Goal: Transaction & Acquisition: Book appointment/travel/reservation

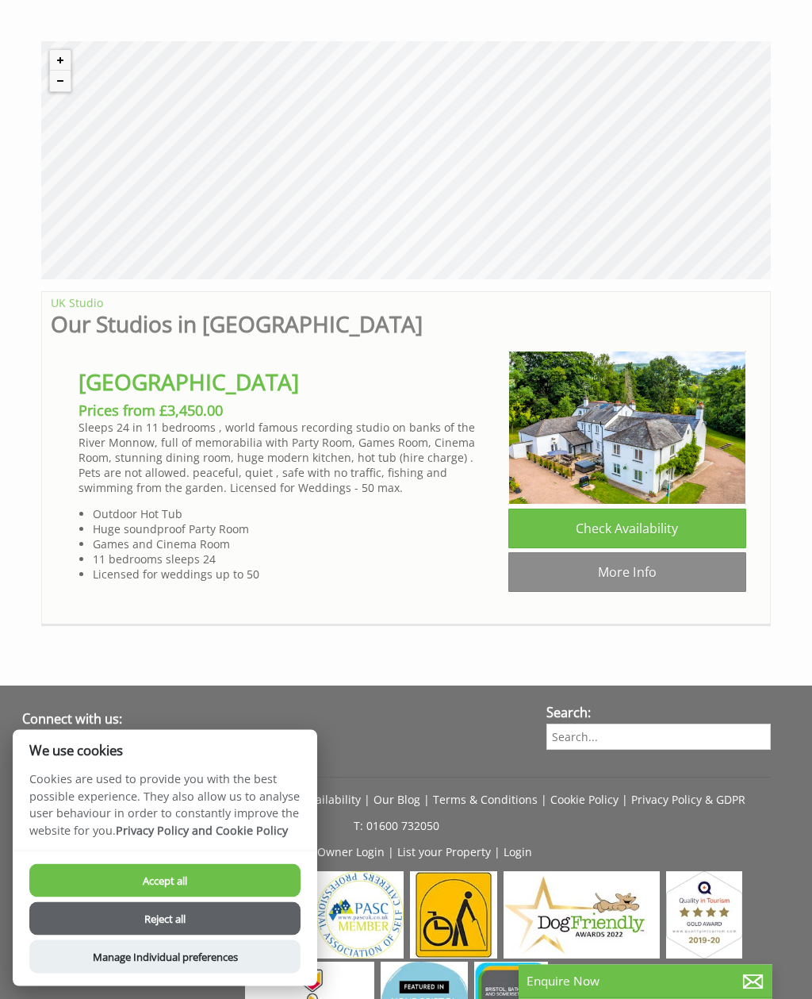
scroll to position [547, 0]
click at [645, 581] on link "More Info" at bounding box center [628, 572] width 238 height 40
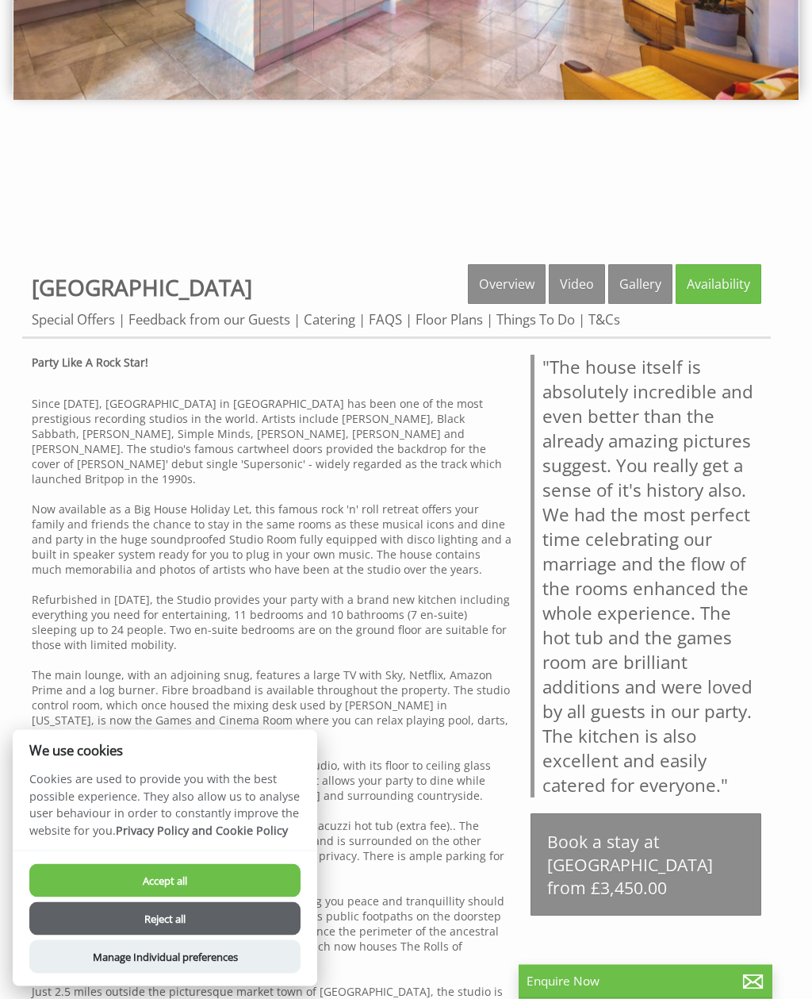
scroll to position [324, 0]
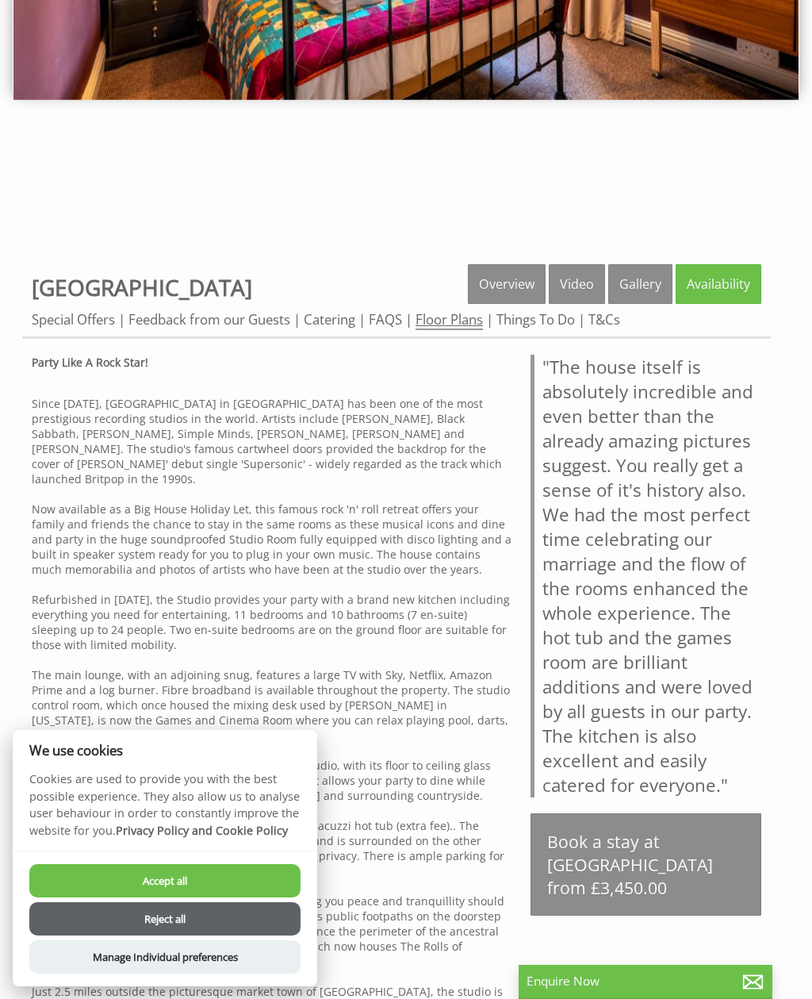
click at [467, 321] on link "Floor Plans" at bounding box center [449, 320] width 67 height 20
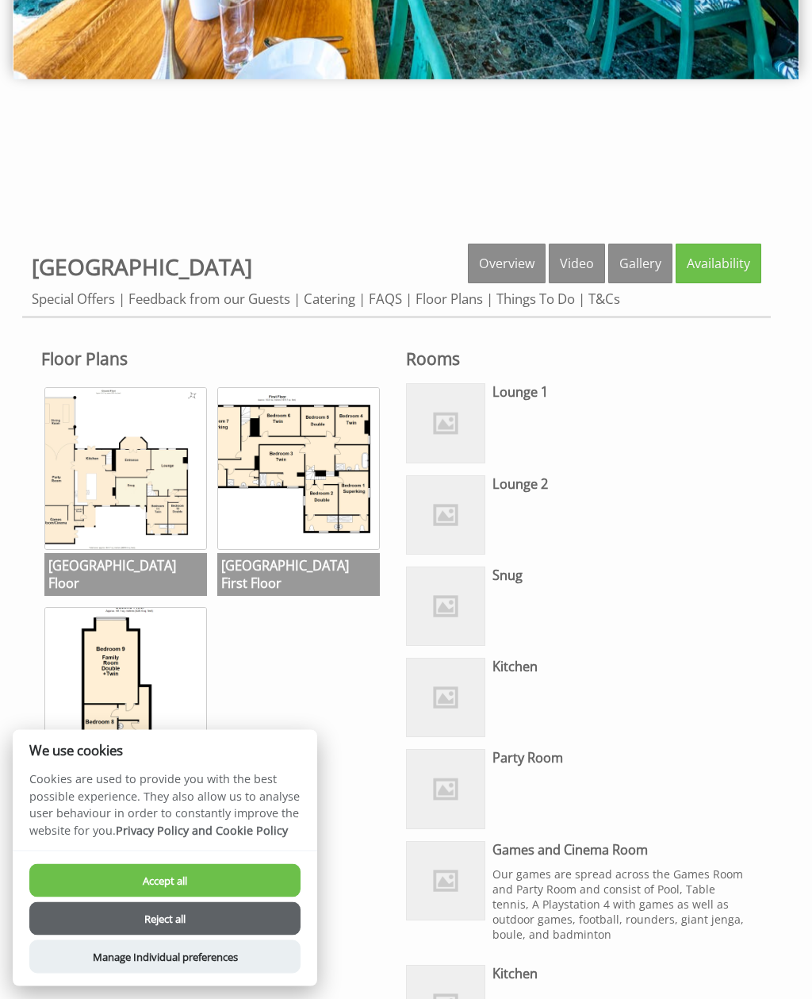
scroll to position [345, 0]
click at [448, 427] on img at bounding box center [446, 423] width 78 height 78
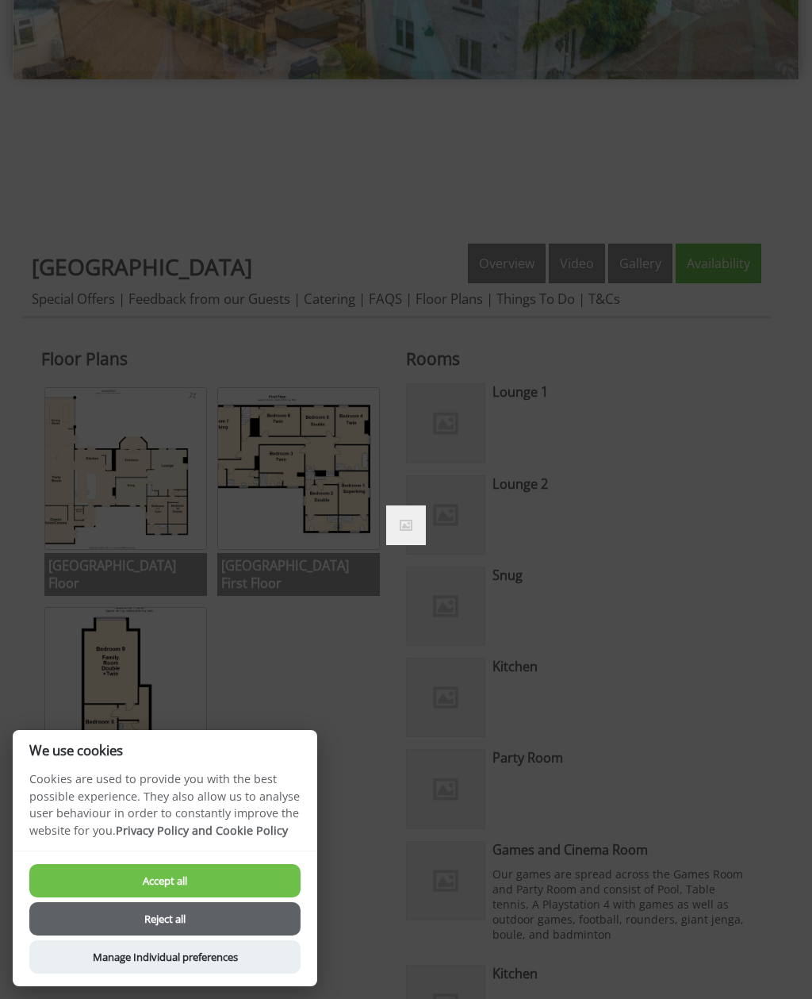
click at [211, 935] on button "Reject all" at bounding box center [164, 918] width 271 height 33
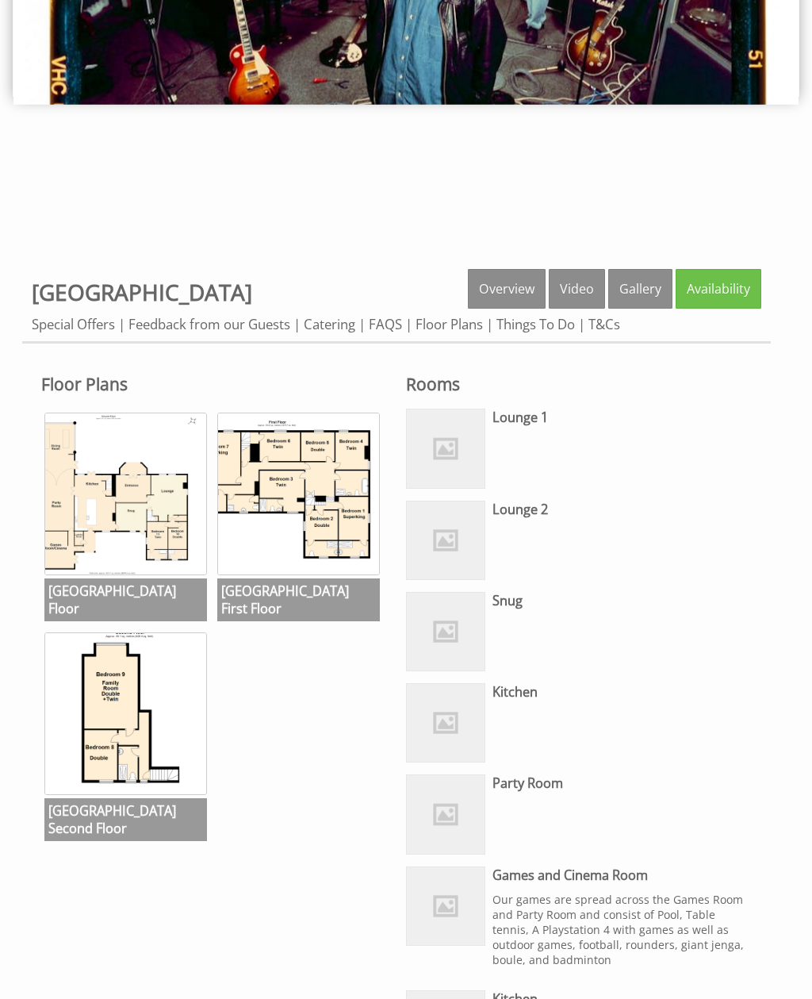
scroll to position [318, 0]
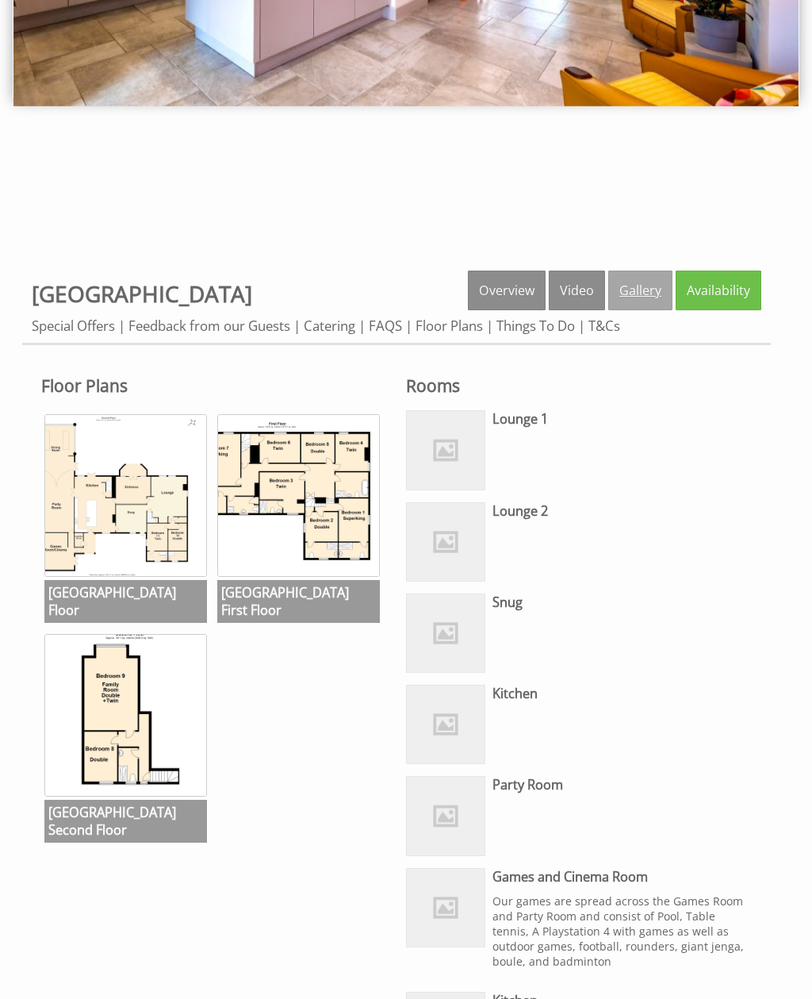
click at [639, 296] on link "Gallery" at bounding box center [641, 291] width 64 height 40
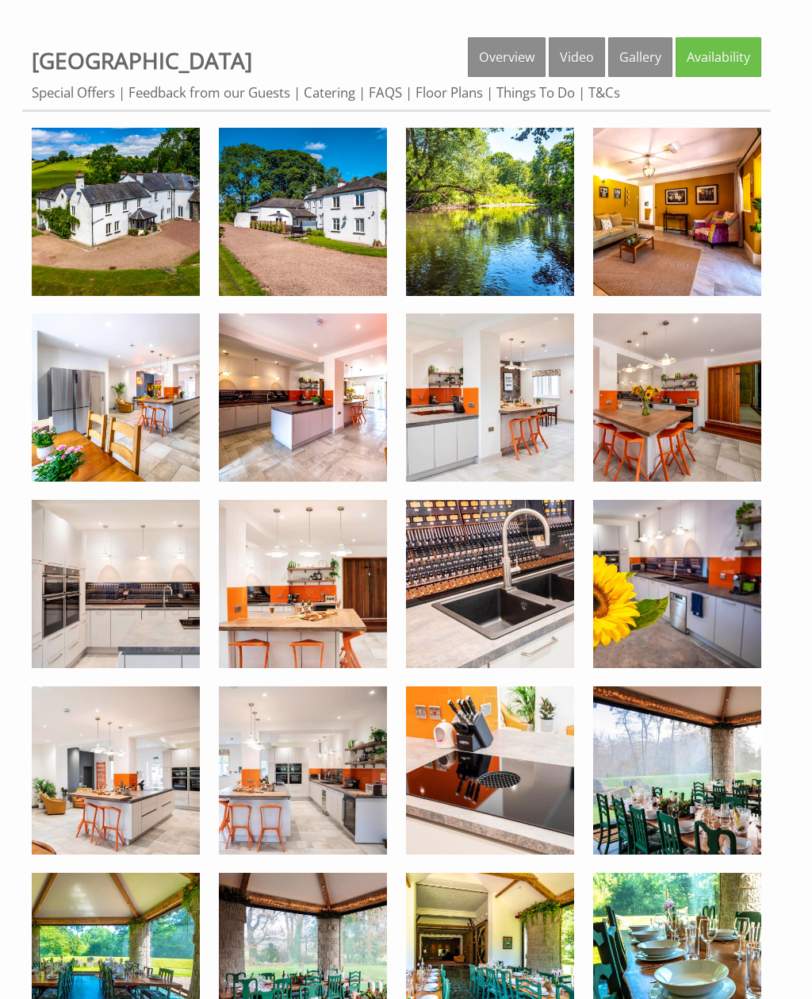
scroll to position [544, 0]
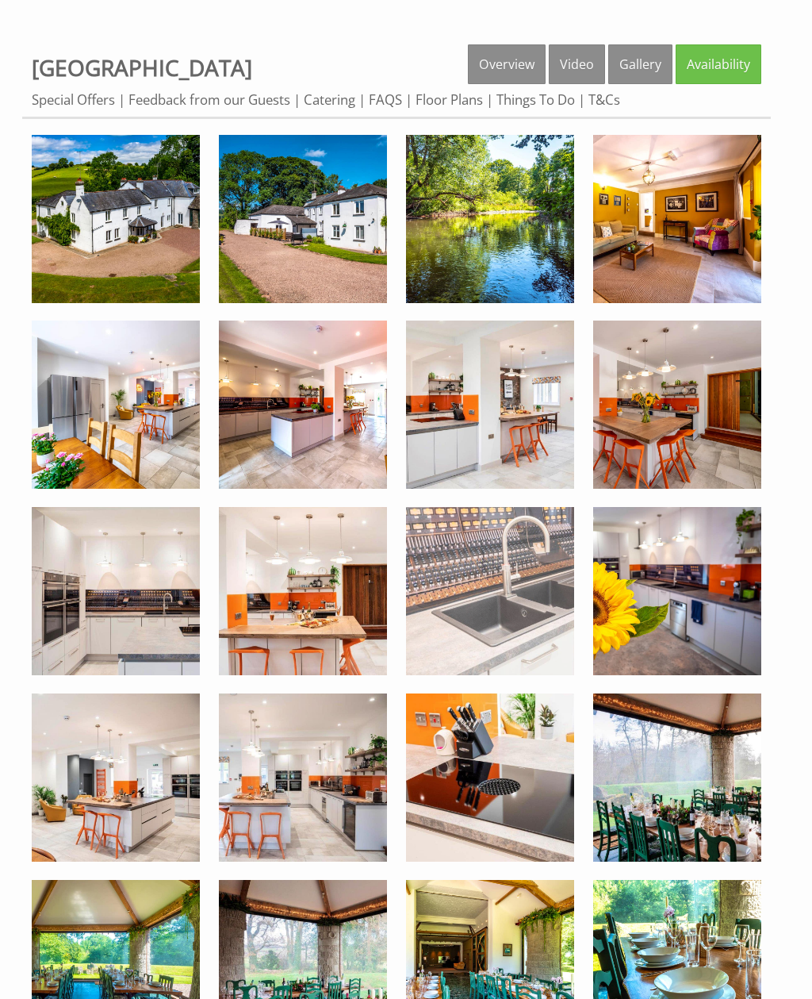
click at [534, 621] on img at bounding box center [490, 591] width 168 height 168
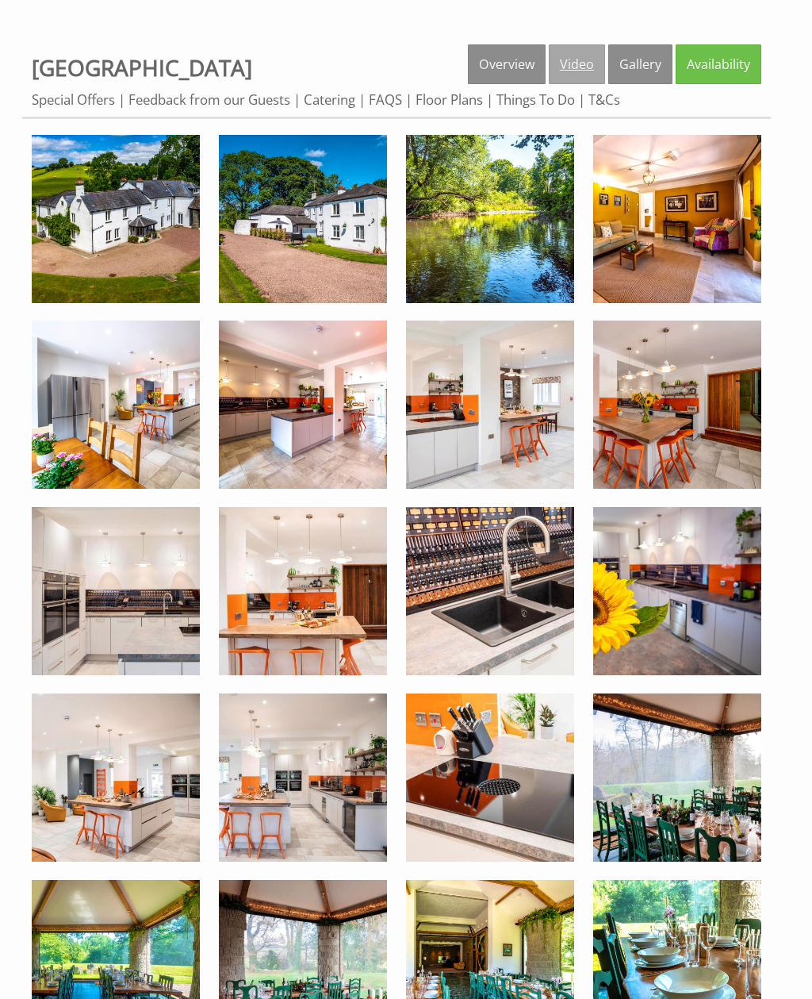
click at [584, 66] on link "Video" at bounding box center [577, 64] width 56 height 40
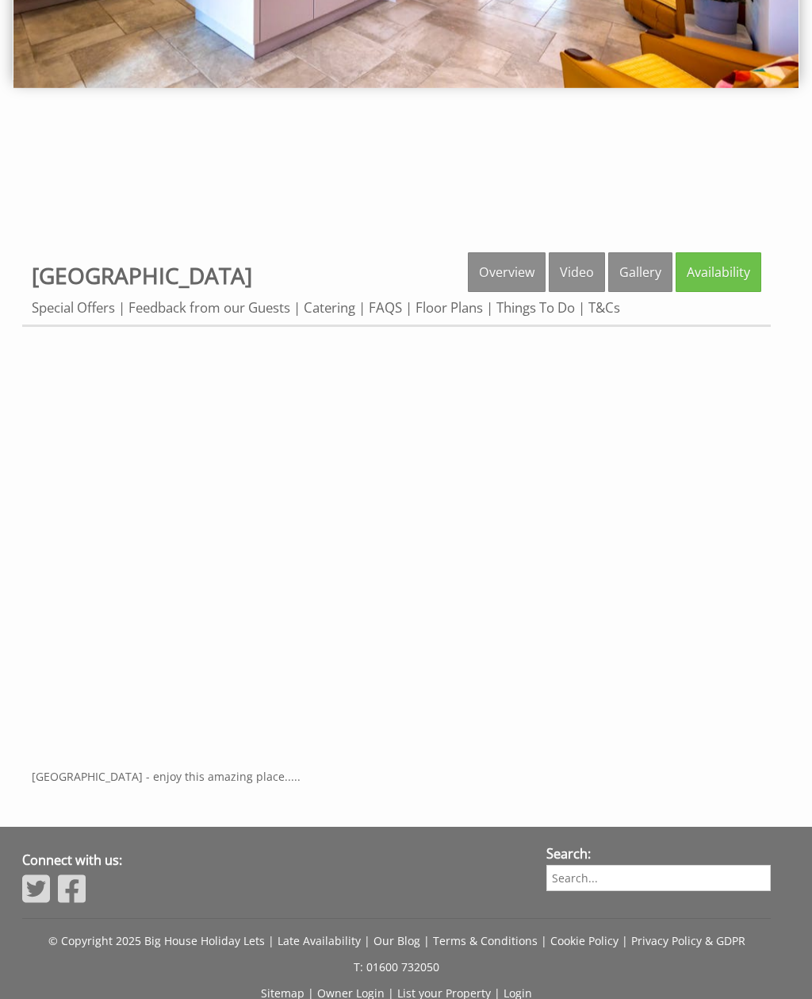
scroll to position [336, 0]
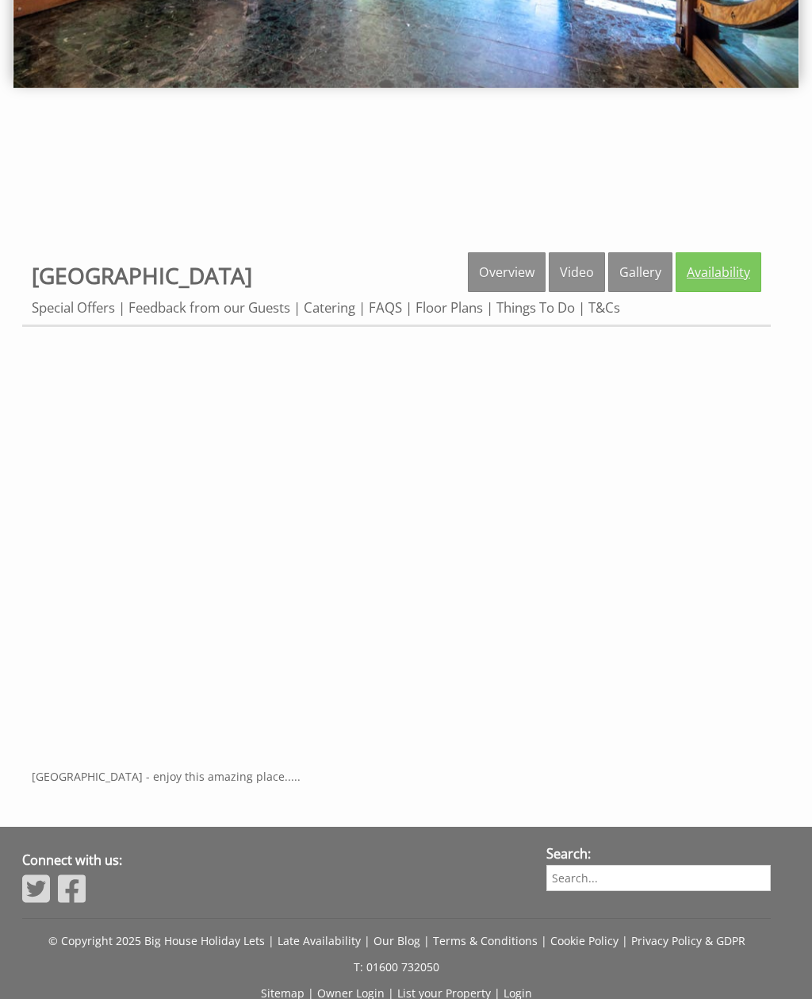
click at [725, 266] on link "Availability" at bounding box center [719, 272] width 86 height 40
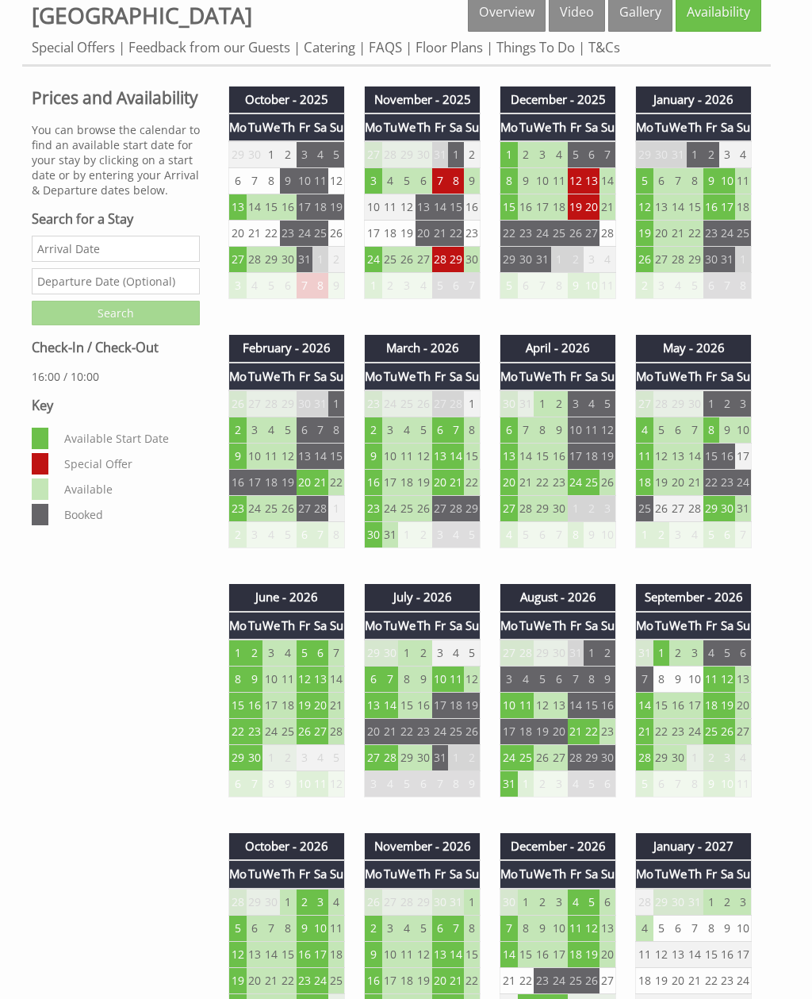
scroll to position [596, 0]
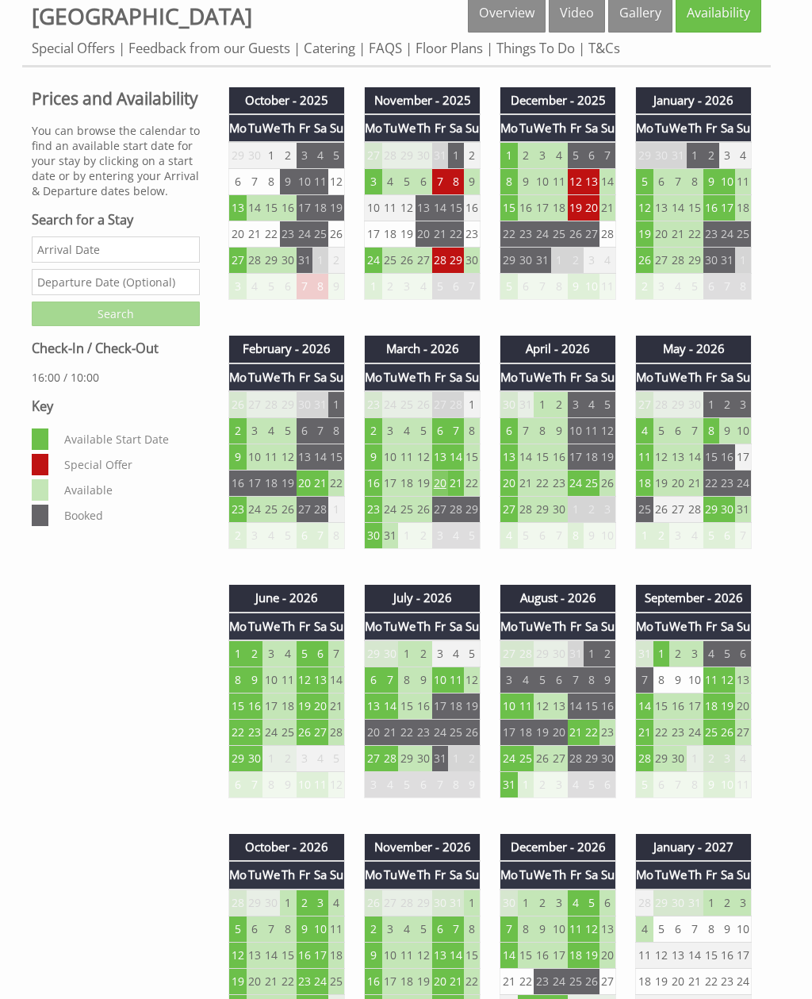
click at [443, 485] on td "20" at bounding box center [440, 483] width 16 height 26
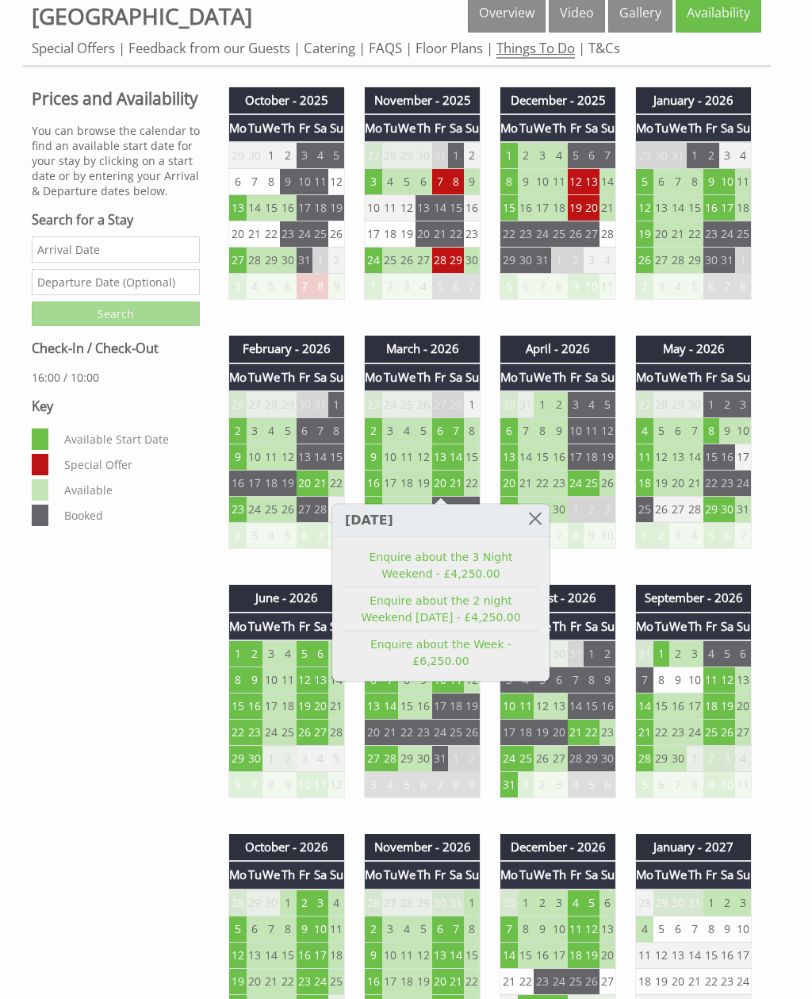
click at [551, 52] on link "Things To Do" at bounding box center [536, 49] width 79 height 20
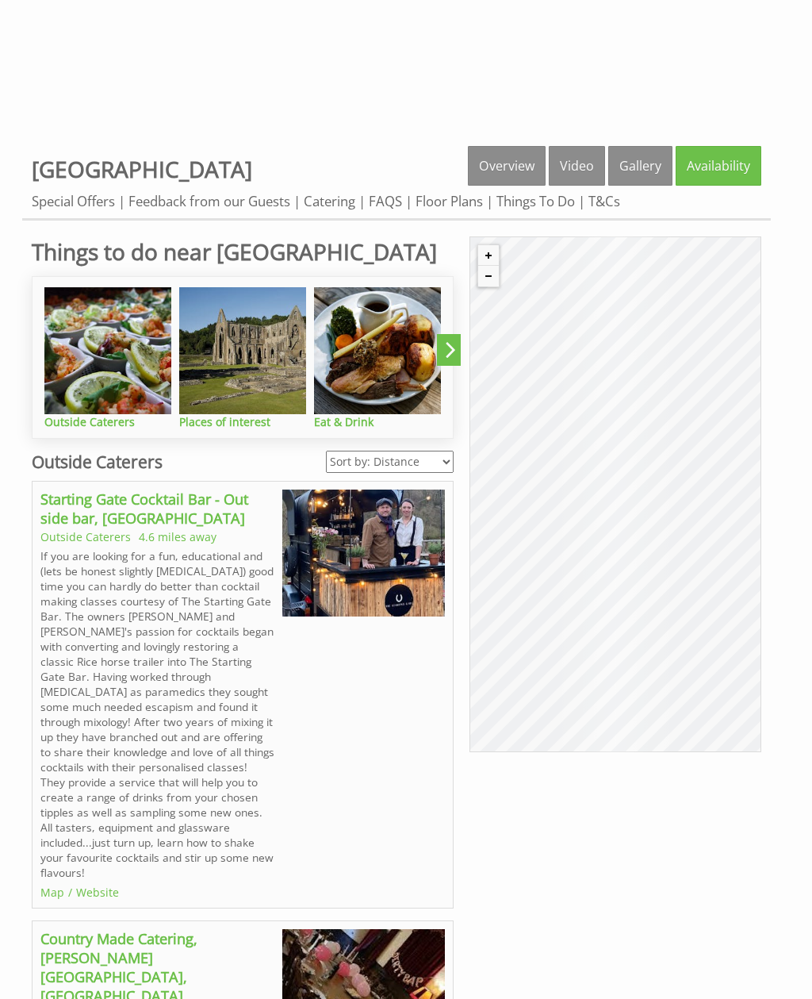
scroll to position [440, 0]
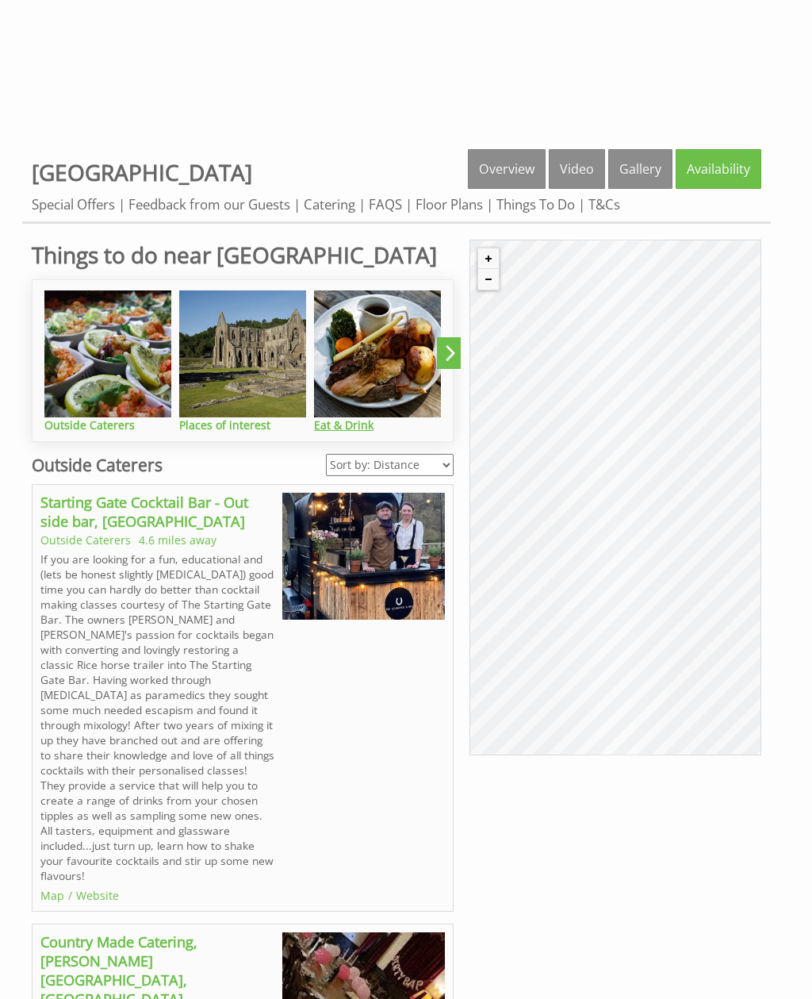
click at [367, 401] on img at bounding box center [377, 353] width 127 height 127
